Goal: Task Accomplishment & Management: Complete application form

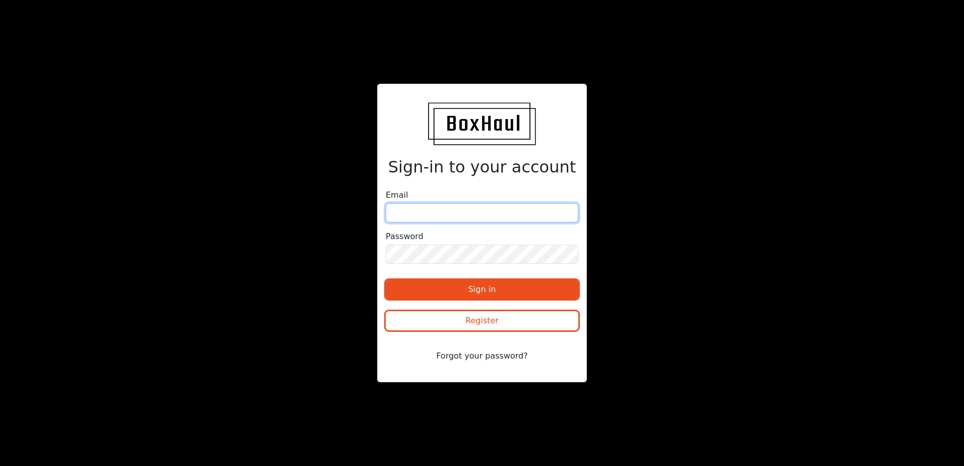
click at [412, 212] on input "email" at bounding box center [482, 212] width 193 height 19
type input "[EMAIL_ADDRESS][DOMAIN_NAME]"
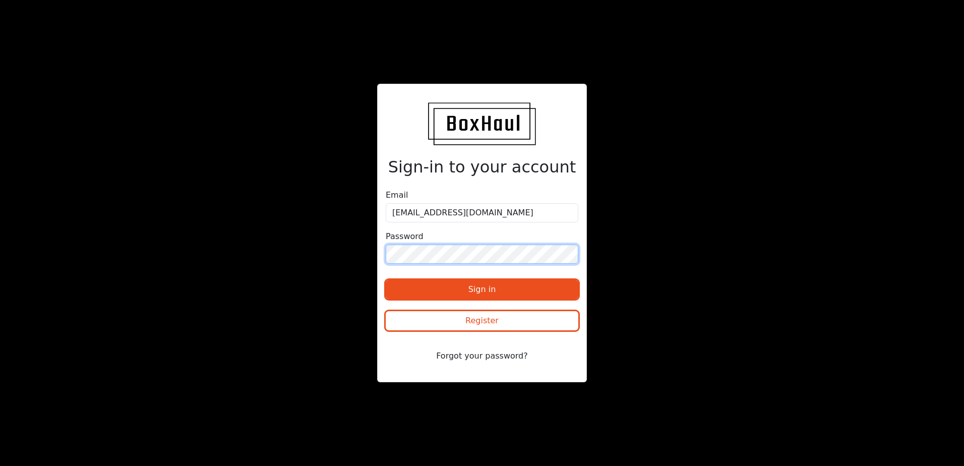
click at [386, 280] on button "Sign in" at bounding box center [482, 289] width 193 height 19
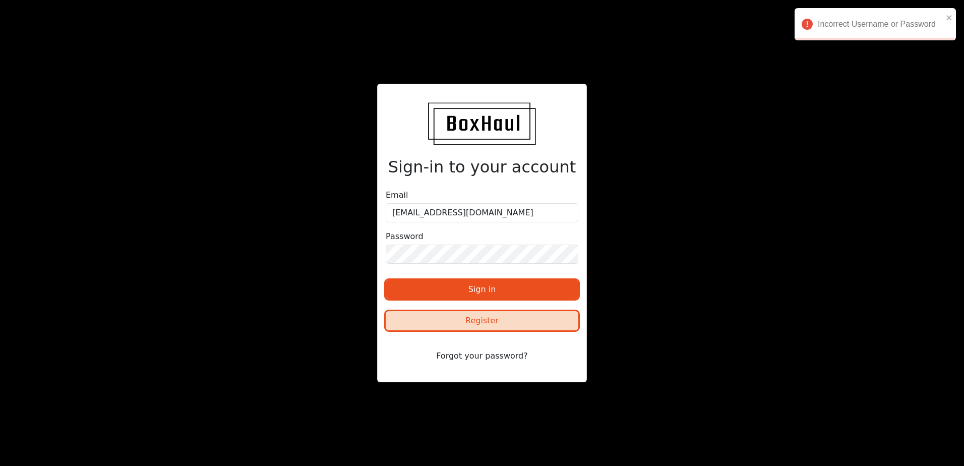
click at [461, 314] on button "Register" at bounding box center [482, 320] width 193 height 19
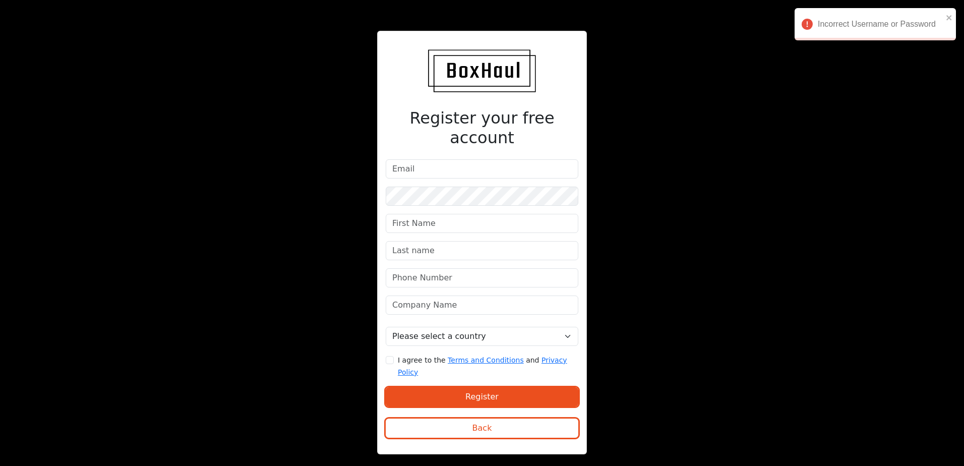
drag, startPoint x: 409, startPoint y: 150, endPoint x: 409, endPoint y: 161, distance: 11.1
click at [408, 156] on div "Register your free account Please select a country [GEOGRAPHIC_DATA] [GEOGRAPHI…" at bounding box center [482, 242] width 210 height 423
click at [410, 164] on input "email" at bounding box center [482, 168] width 193 height 19
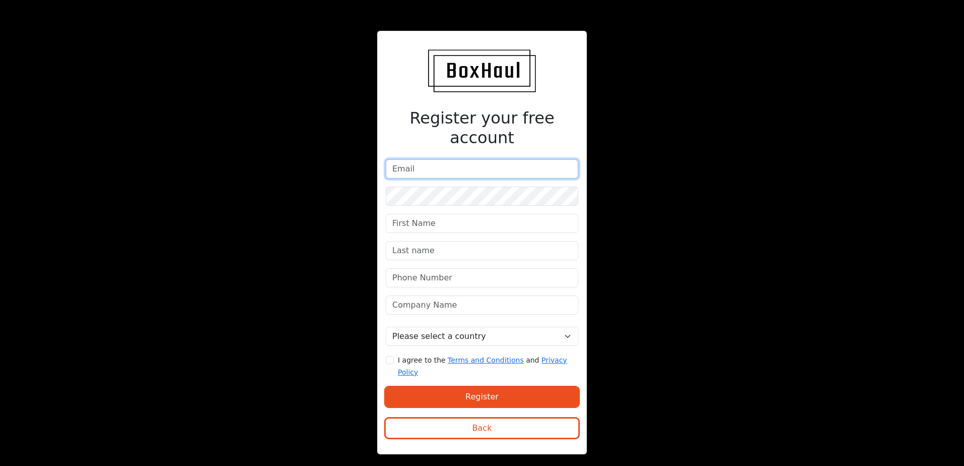
type input "[EMAIL_ADDRESS][DOMAIN_NAME]"
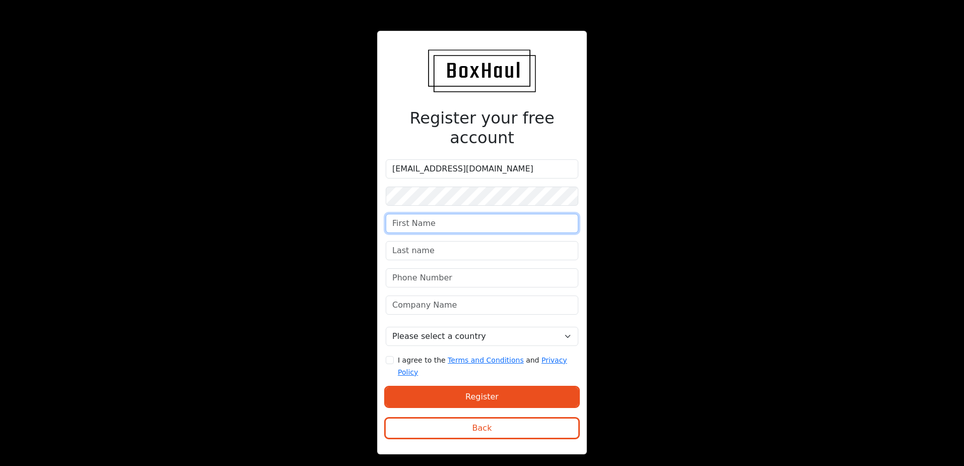
type input "[PERSON_NAME]"
type input "DERRY"
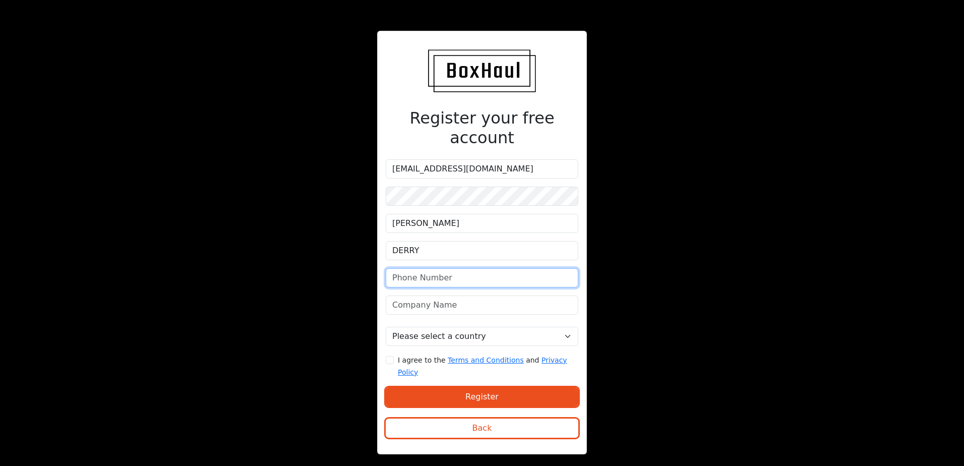
type input "07775914080"
type input "DERRYS LD"
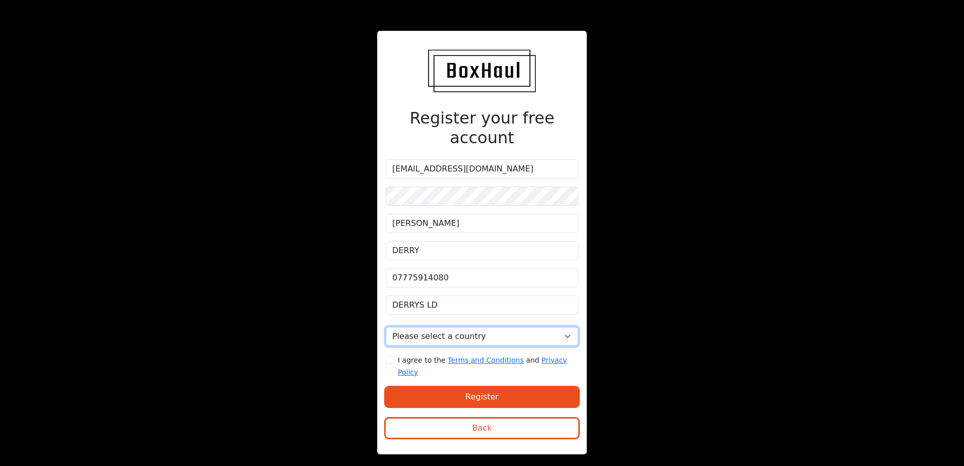
select select "[GEOGRAPHIC_DATA]"
click at [390, 356] on input "I agree to the Terms and Conditions and Privacy Policy" at bounding box center [390, 360] width 8 height 8
checkbox input "true"
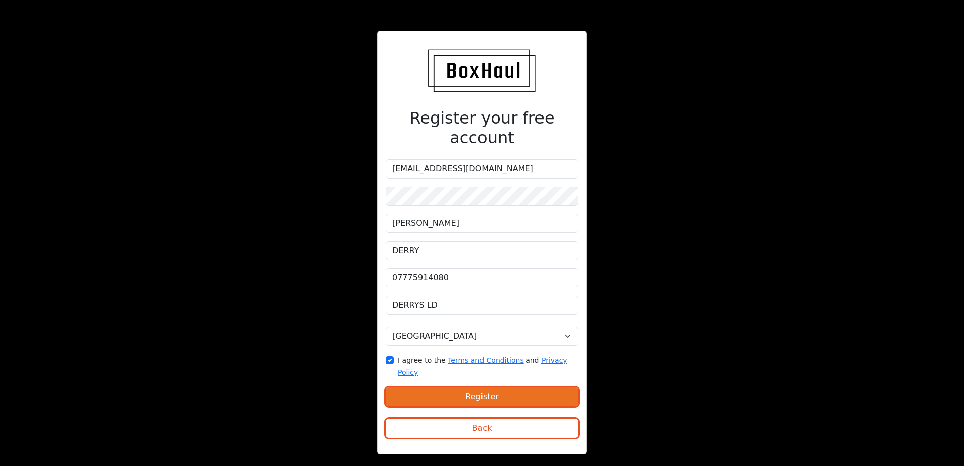
click at [429, 387] on button "Register" at bounding box center [482, 396] width 193 height 19
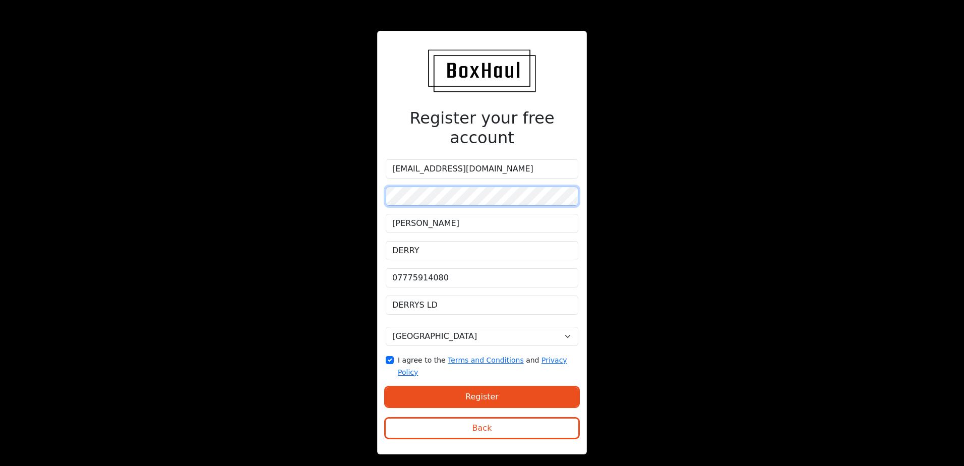
click at [386, 387] on button "Register" at bounding box center [482, 396] width 193 height 19
